Goal: Task Accomplishment & Management: Complete application form

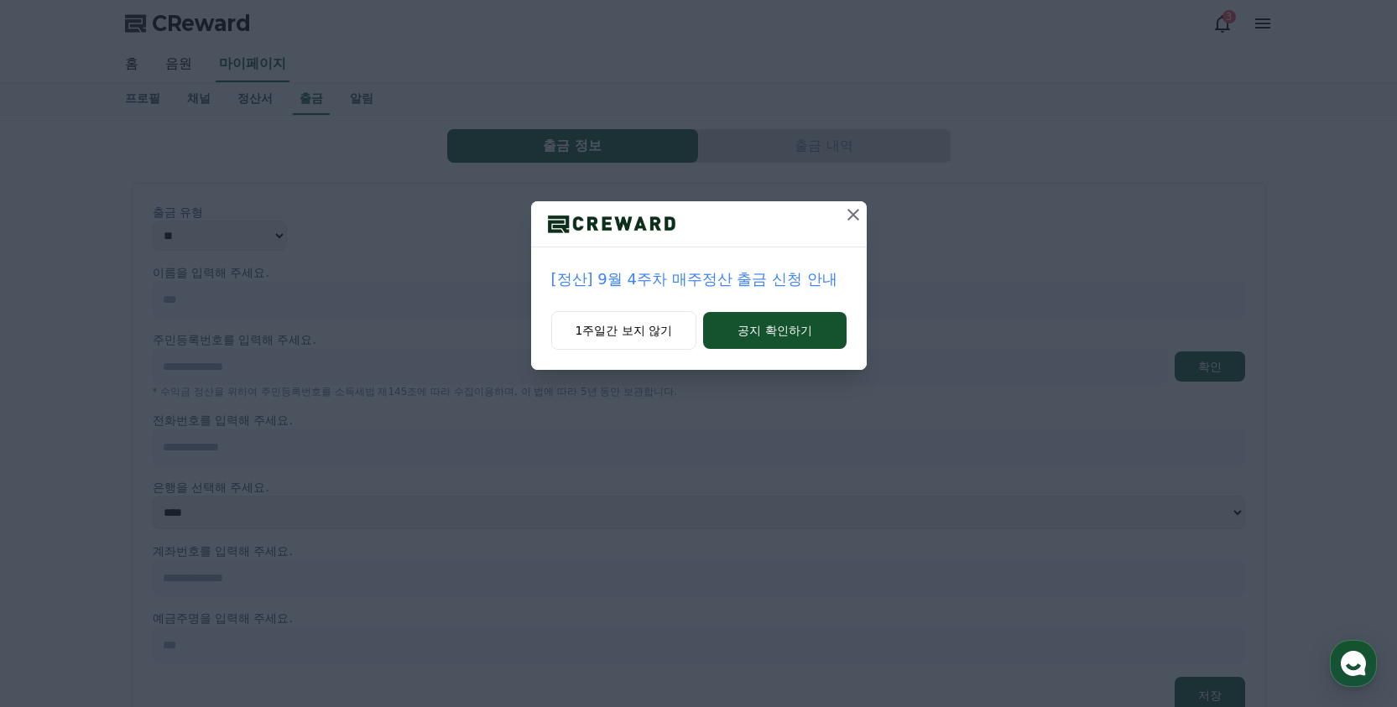
click at [852, 210] on icon at bounding box center [853, 215] width 20 height 20
click at [836, 334] on button "공지 확인하기" at bounding box center [774, 330] width 143 height 37
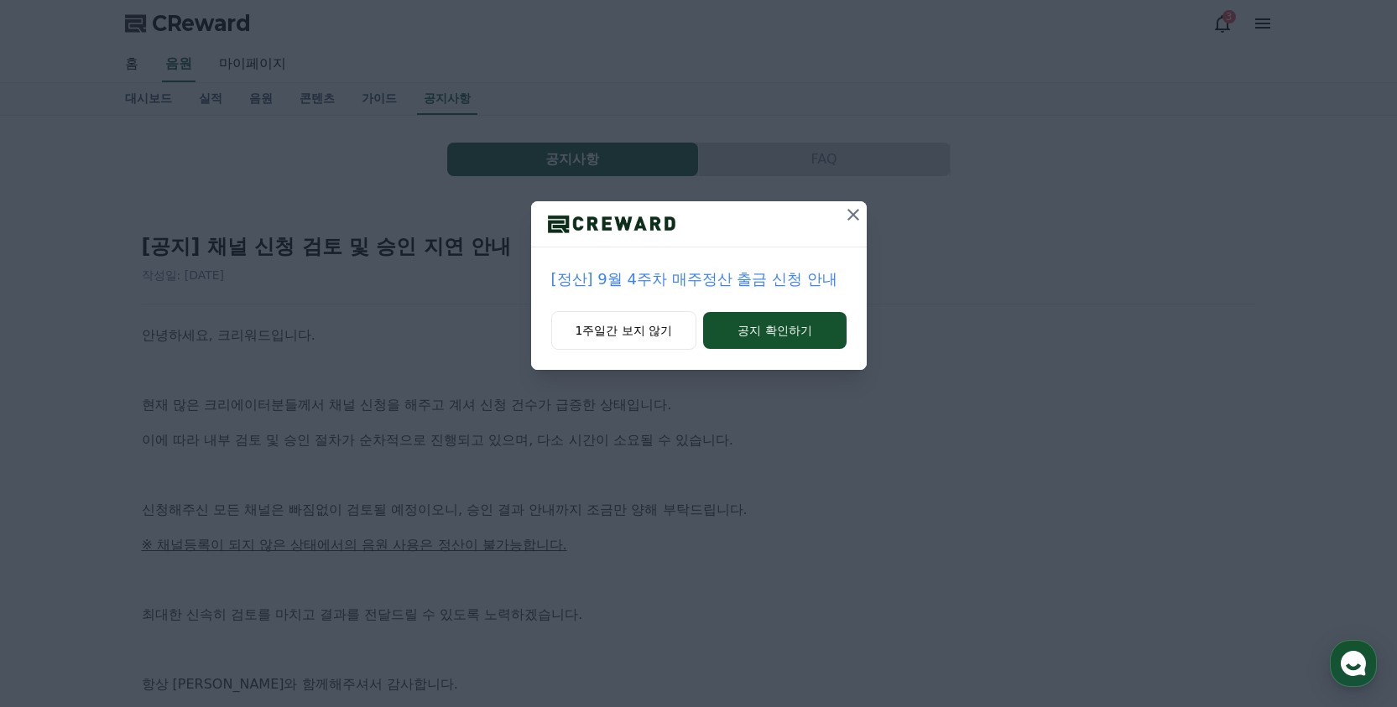
click at [836, 334] on button "공지 확인하기" at bounding box center [774, 330] width 143 height 37
click at [836, 334] on button "공지 확인하기" at bounding box center [774, 330] width 145 height 37
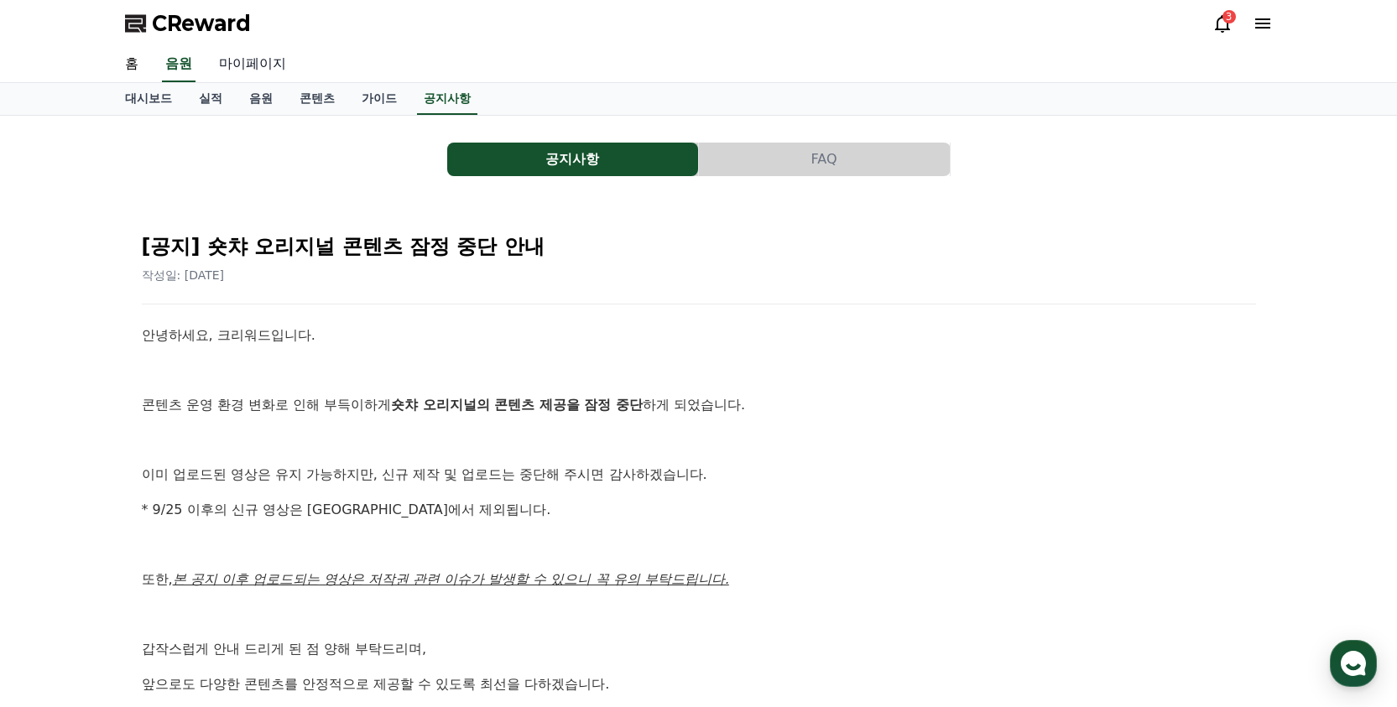
click at [238, 66] on link "마이페이지" at bounding box center [253, 64] width 94 height 35
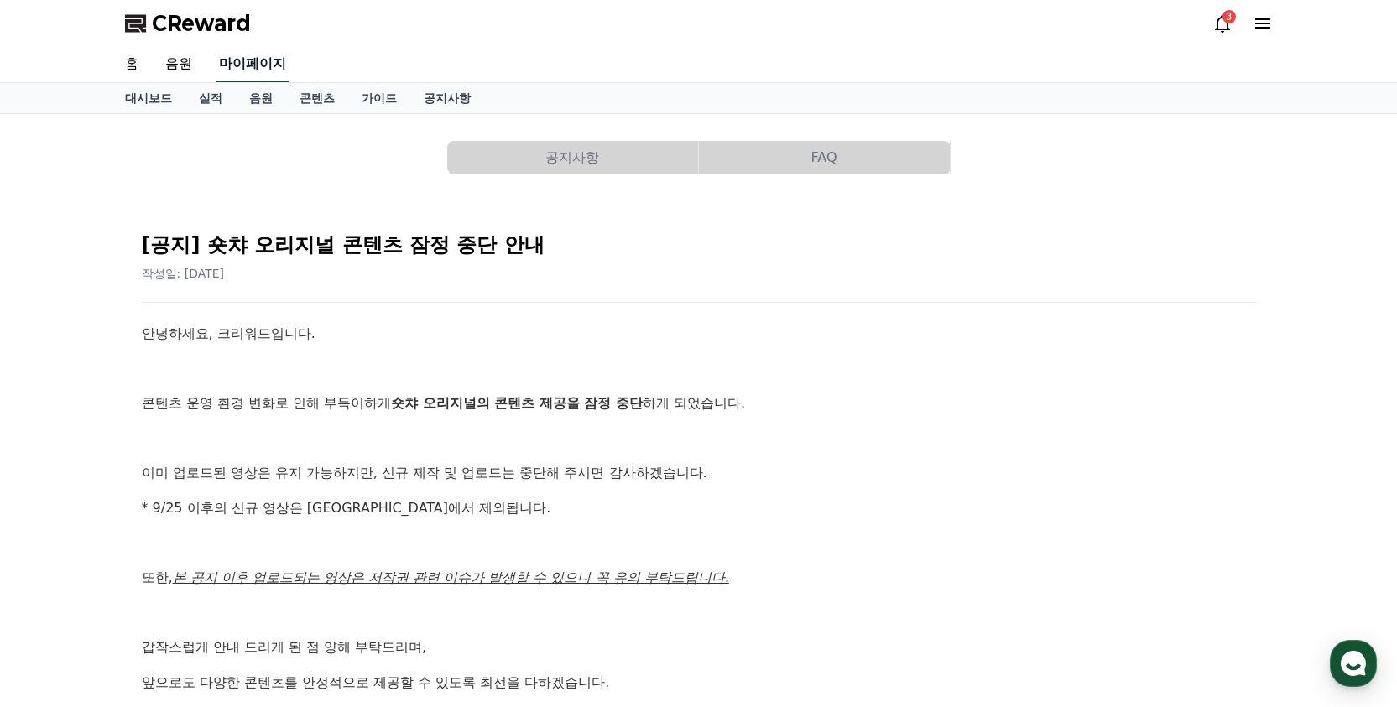
select select "**********"
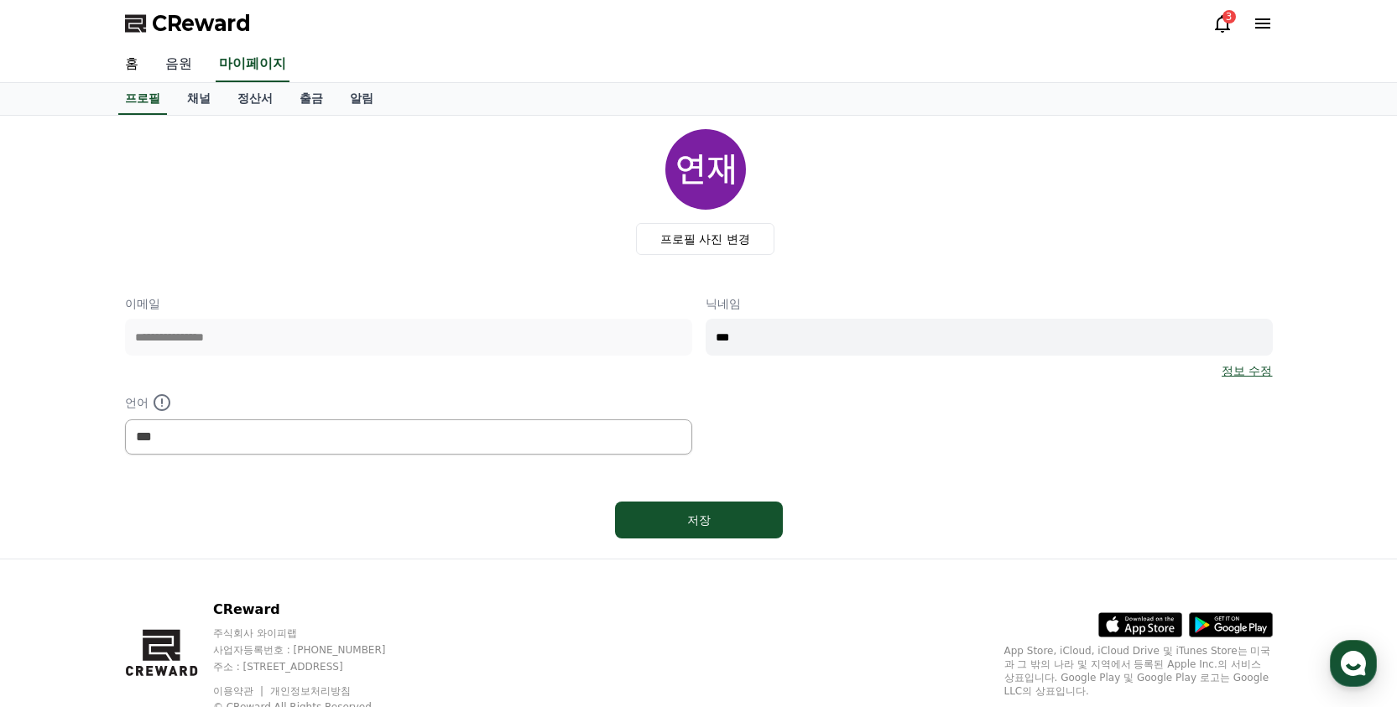
click at [164, 58] on link "음원" at bounding box center [179, 64] width 54 height 35
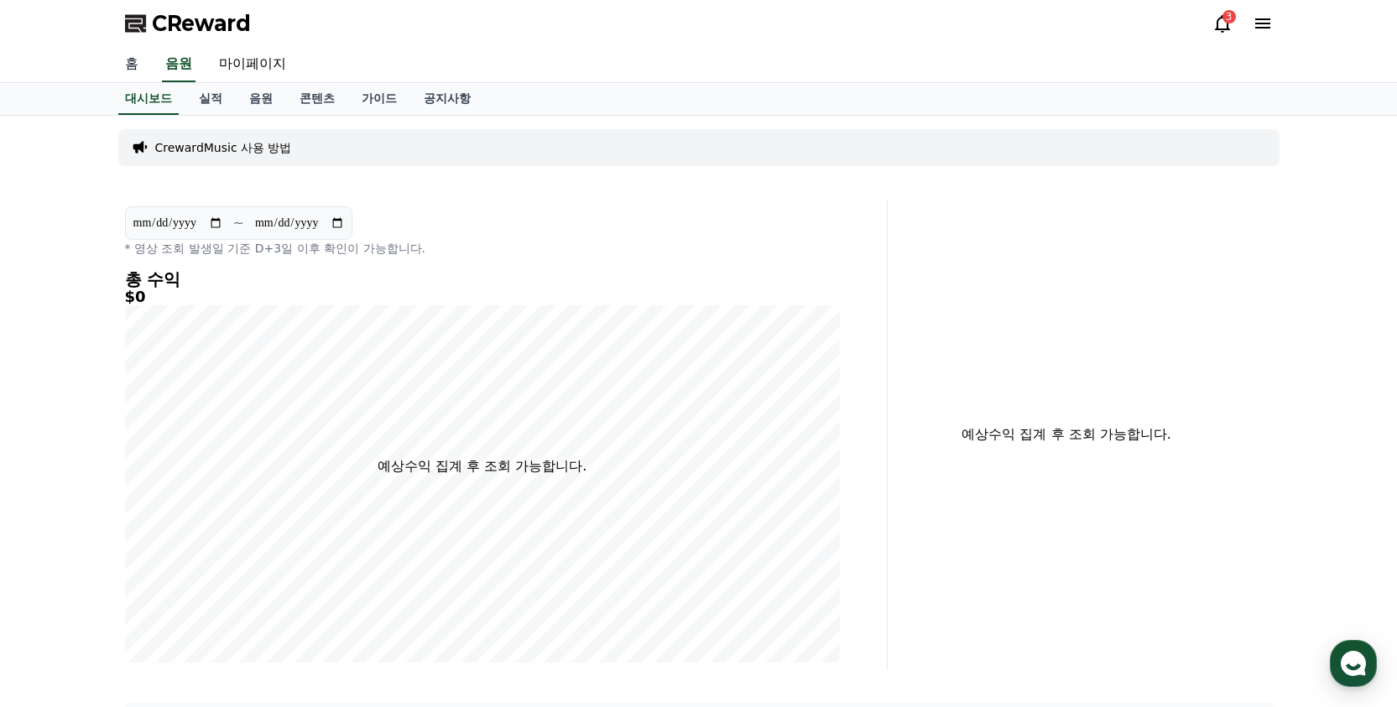
click at [128, 63] on link "홈" at bounding box center [132, 64] width 40 height 35
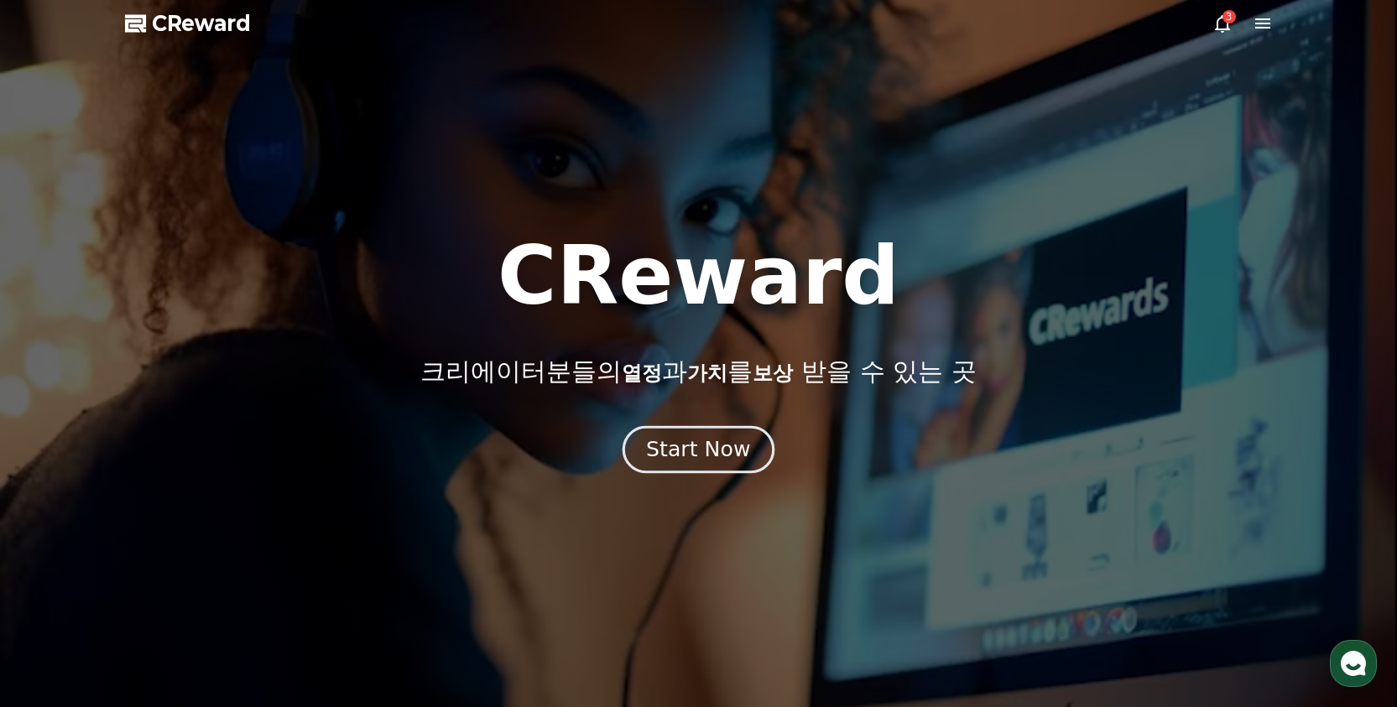
click at [701, 459] on div "Start Now" at bounding box center [698, 449] width 104 height 29
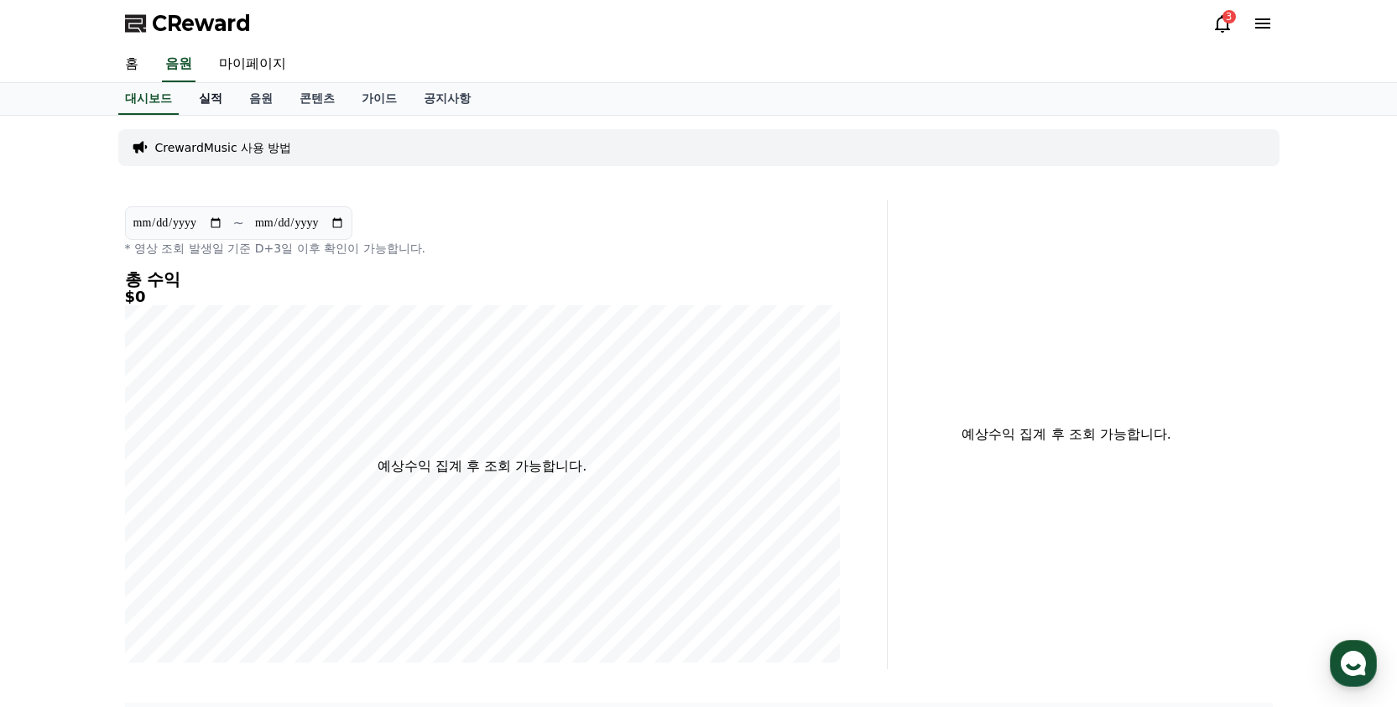
click at [203, 107] on link "실적" at bounding box center [210, 99] width 50 height 32
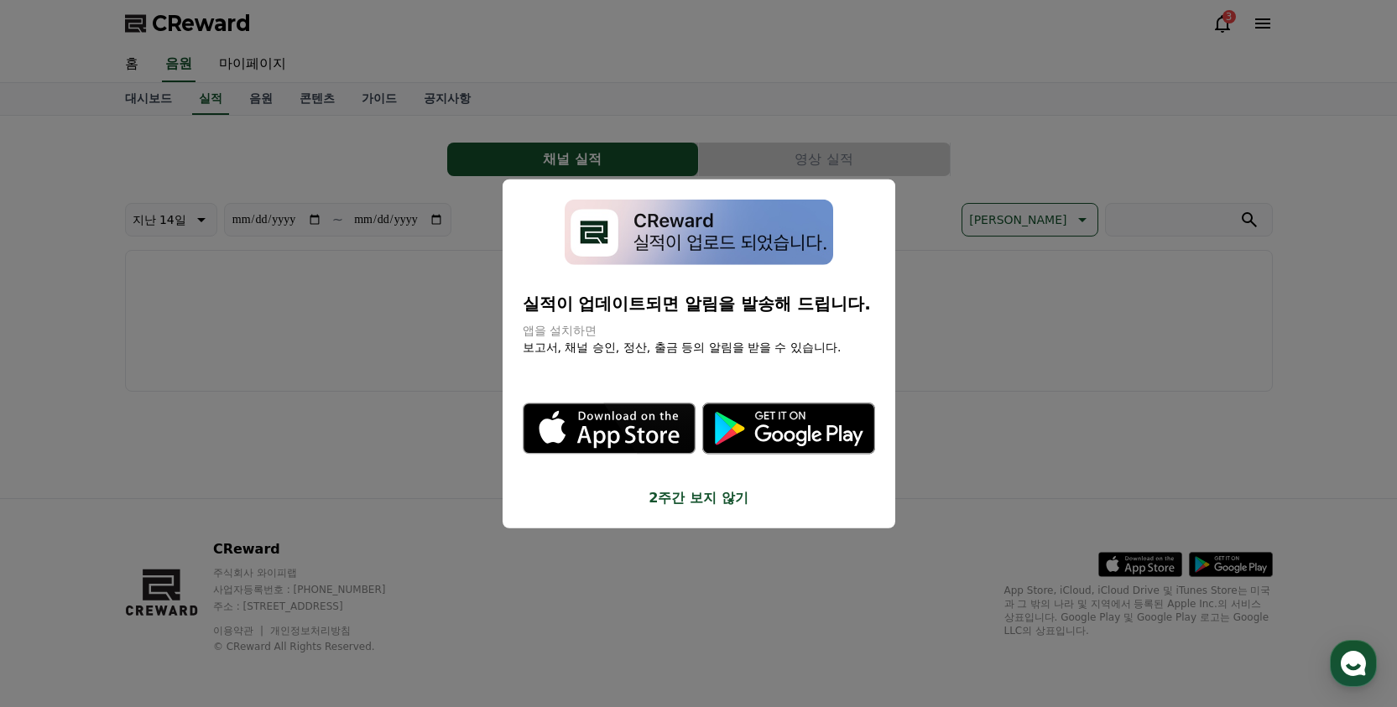
click at [956, 312] on button "close modal" at bounding box center [698, 353] width 1397 height 707
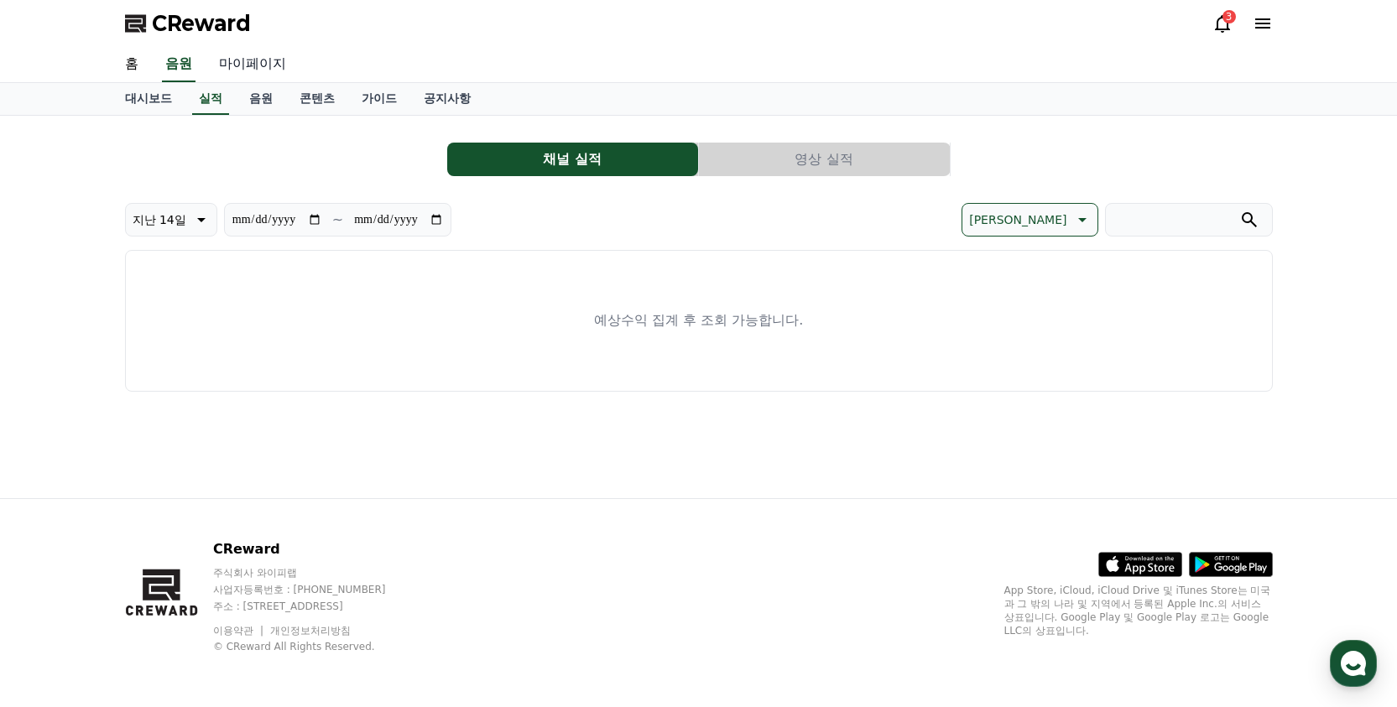
click at [233, 65] on link "마이페이지" at bounding box center [253, 64] width 94 height 35
select select "**********"
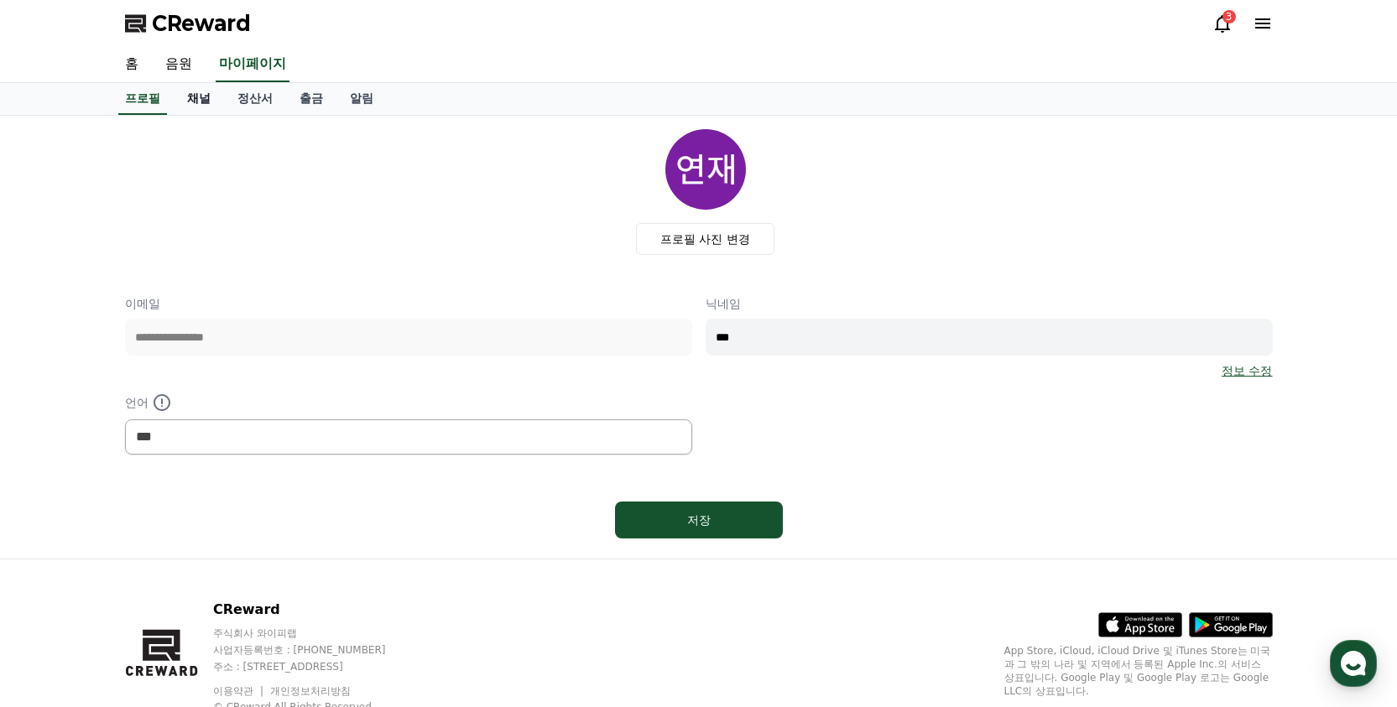
click at [200, 102] on link "채널" at bounding box center [199, 99] width 50 height 32
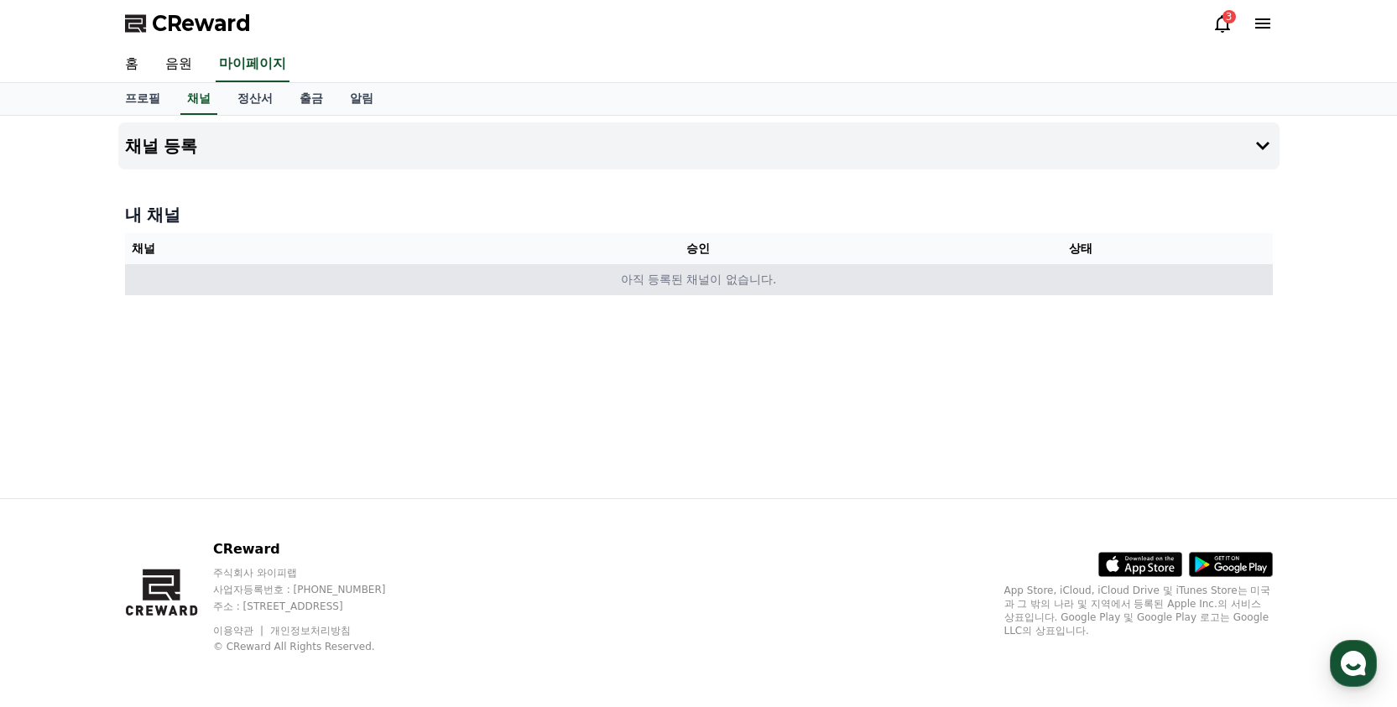
click at [459, 277] on td "아직 등록된 채널이 없습니다." at bounding box center [699, 279] width 1148 height 31
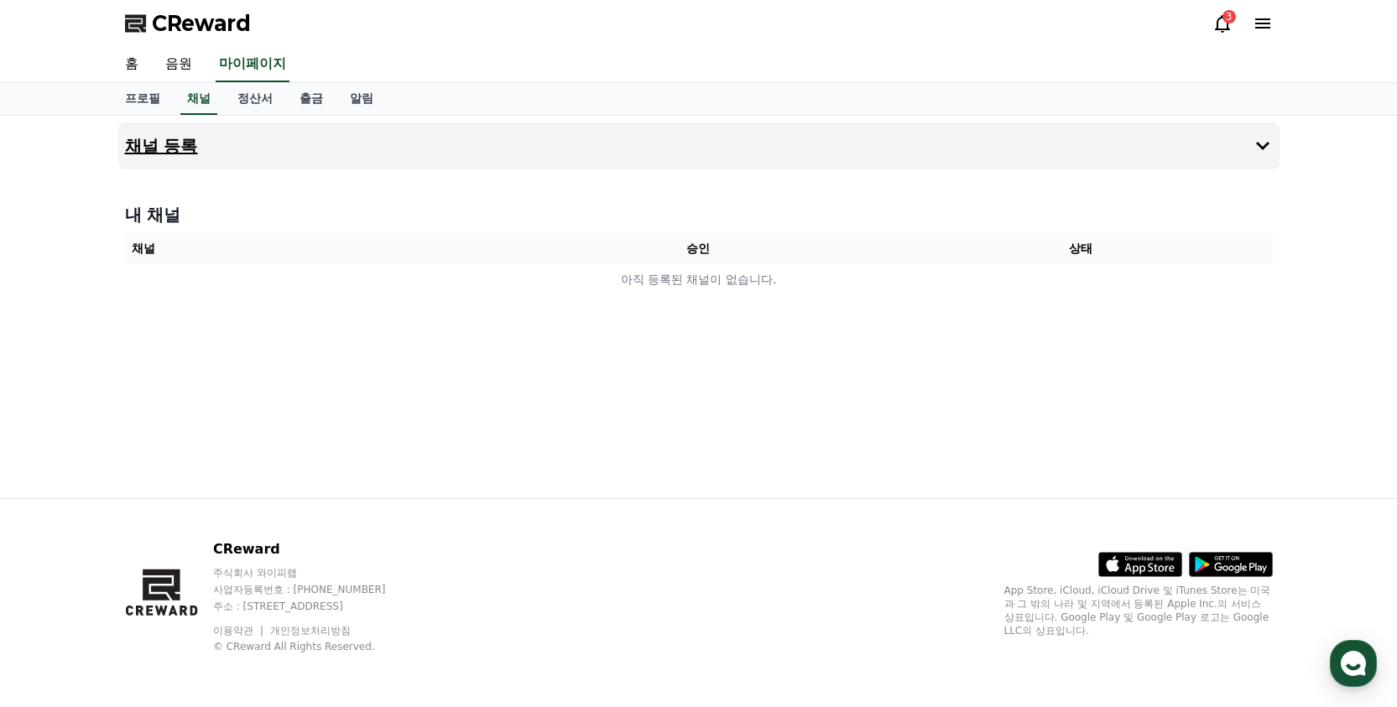
click at [497, 138] on button "채널 등록" at bounding box center [698, 145] width 1161 height 47
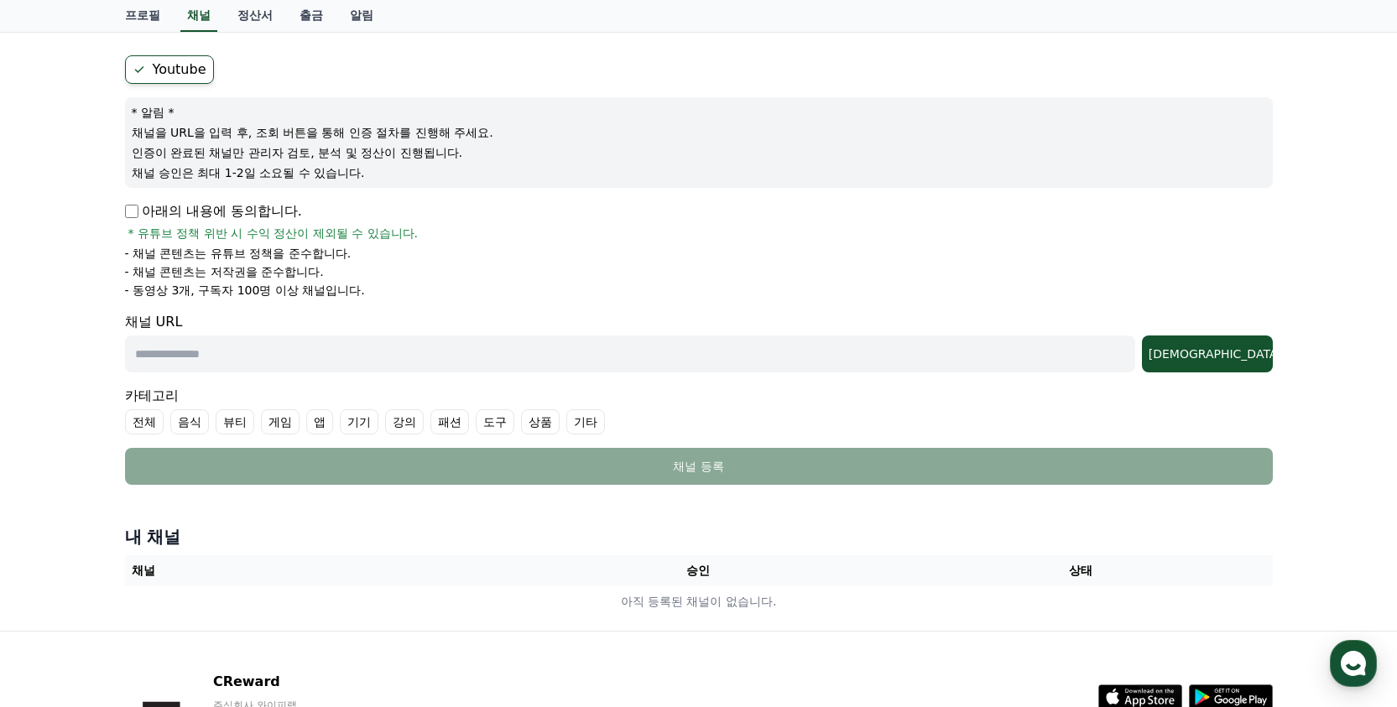
scroll to position [138, 0]
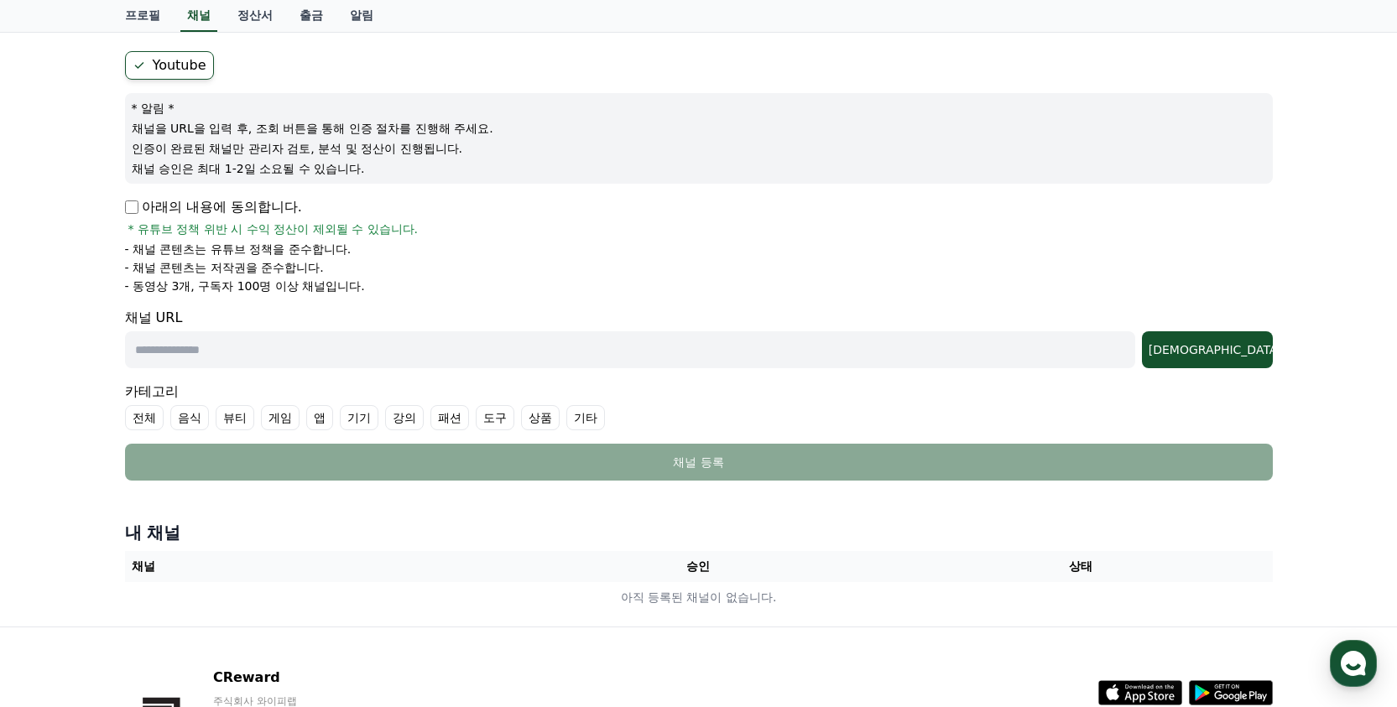
click at [445, 357] on input "text" at bounding box center [630, 349] width 1010 height 37
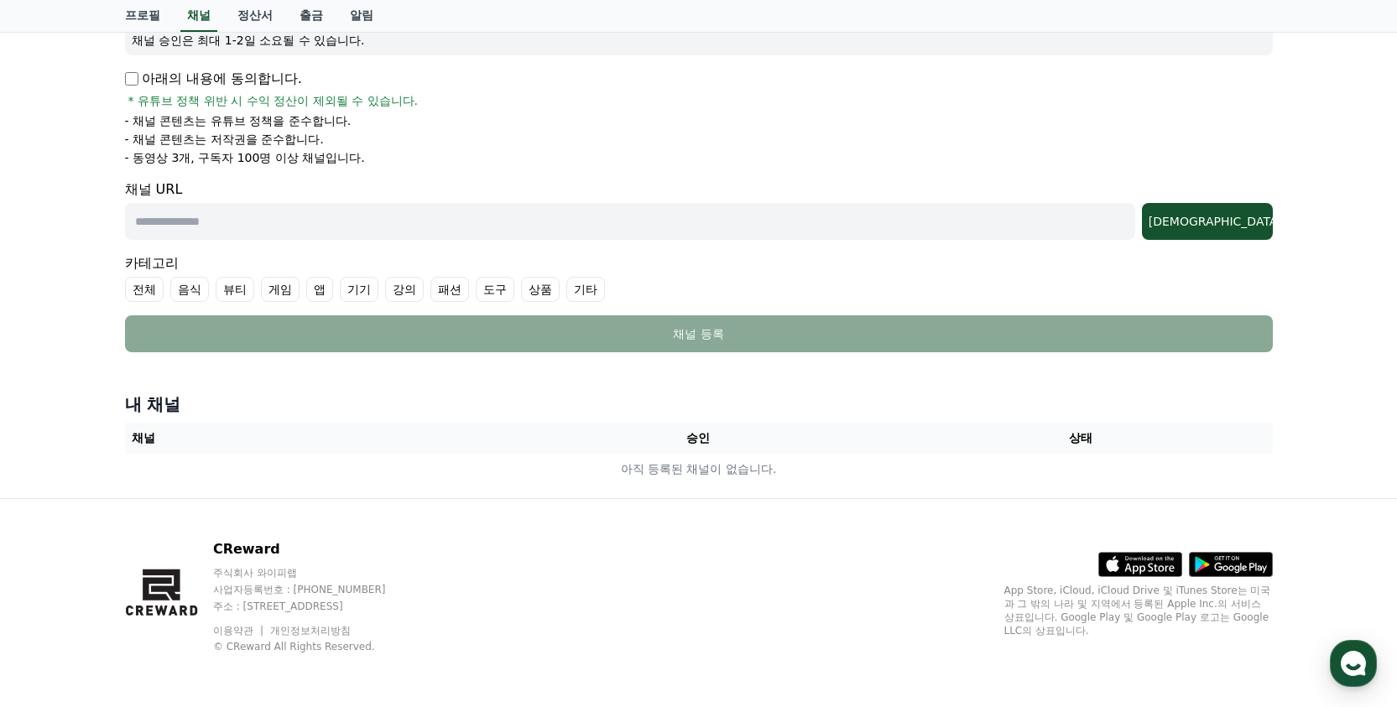
scroll to position [0, 0]
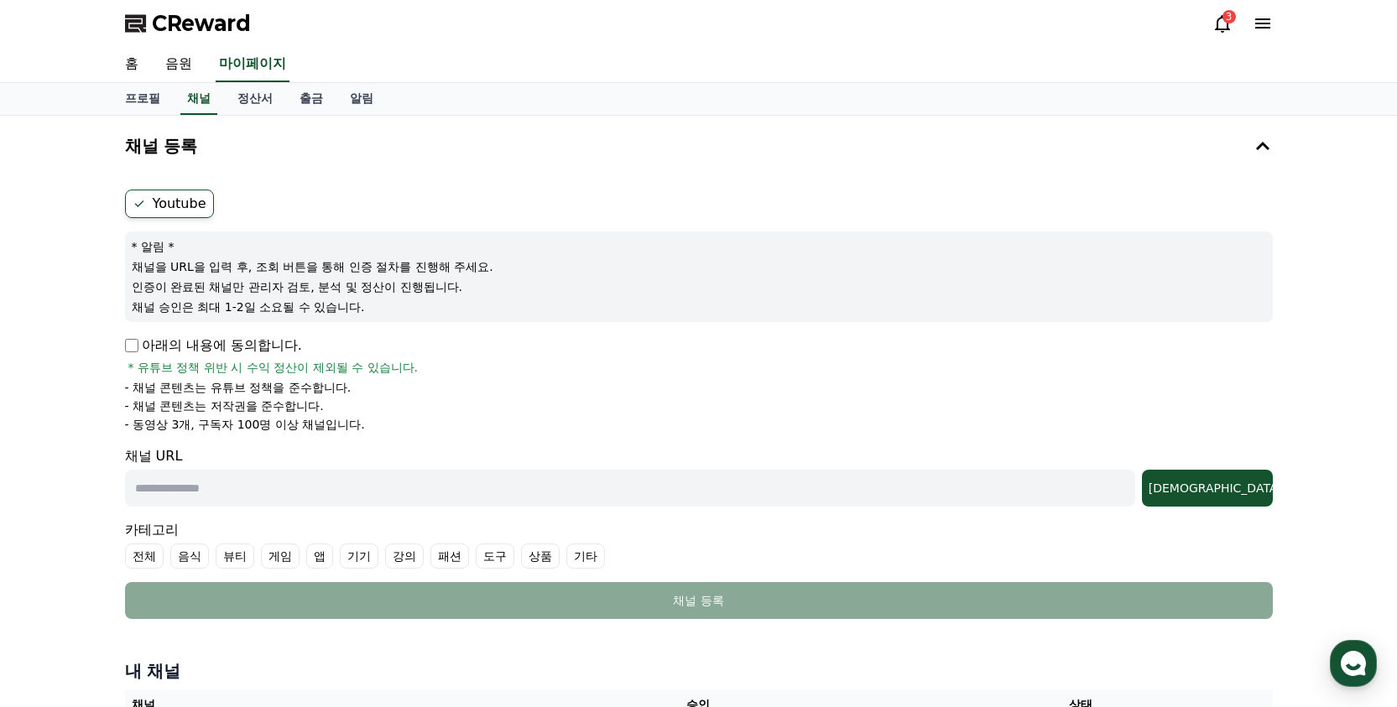
click at [454, 393] on li "- 채널 콘텐츠는 유튜브 정책을 준수합니다." at bounding box center [699, 387] width 1148 height 17
